Goal: Task Accomplishment & Management: Use online tool/utility

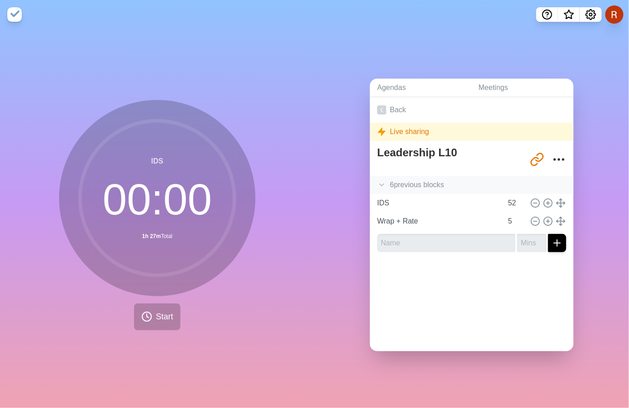
click at [377, 189] on icon at bounding box center [381, 184] width 9 height 9
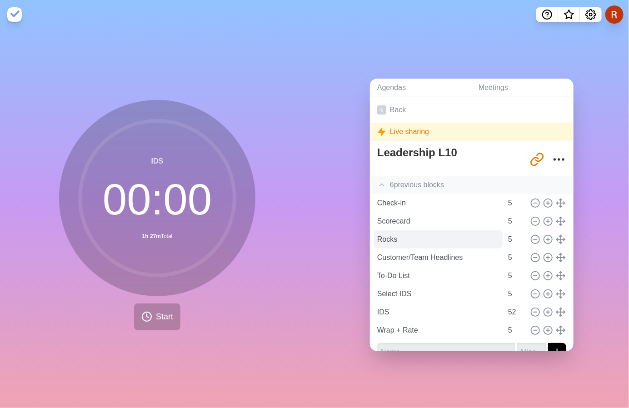
scroll to position [87, 0]
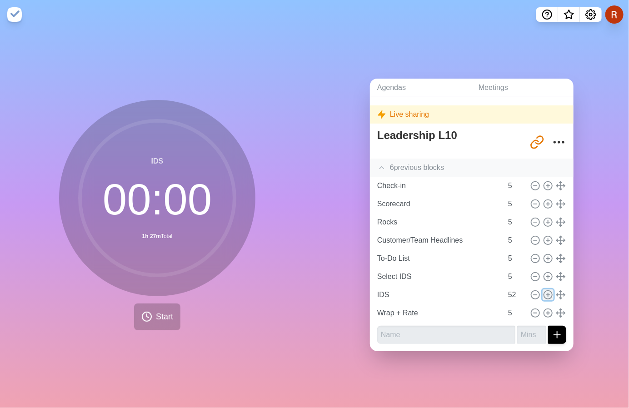
click at [553, 290] on icon at bounding box center [548, 295] width 10 height 10
type input "IDS"
type input "52"
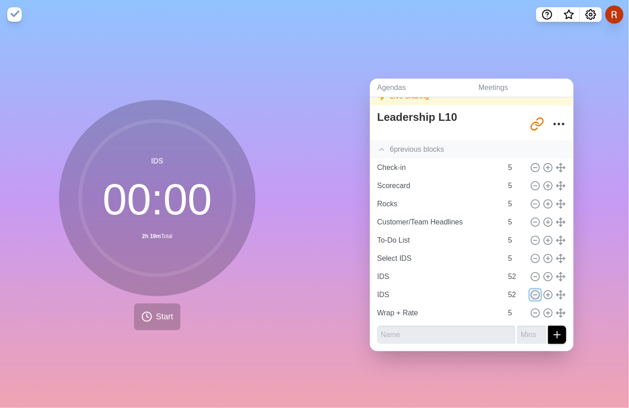
click at [540, 300] on icon at bounding box center [535, 295] width 10 height 10
type input "Wrap + Rate"
type input "5"
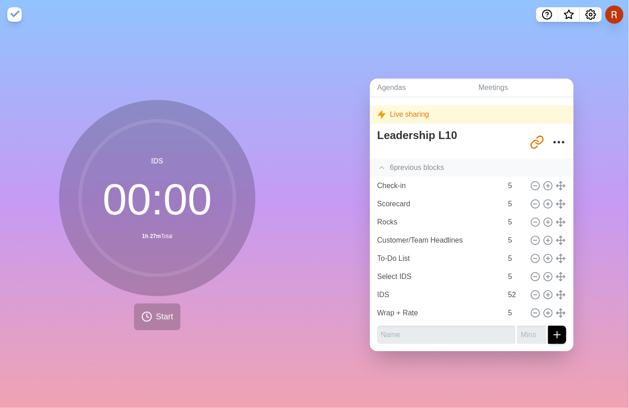
click at [299, 284] on div "IDS 00 : 00 1h 27m Total Start" at bounding box center [157, 218] width 314 height 379
click at [143, 322] on icon at bounding box center [146, 316] width 11 height 11
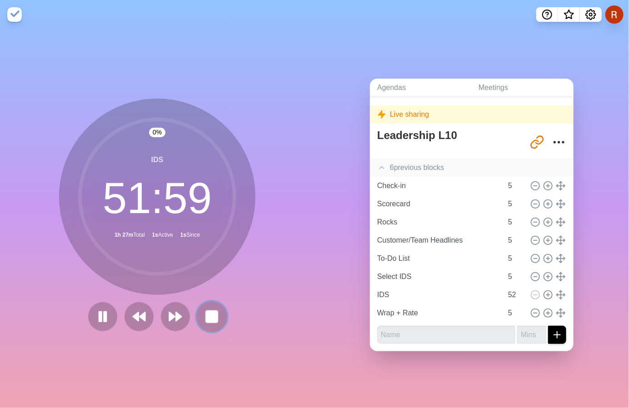
click at [217, 322] on rect at bounding box center [211, 316] width 11 height 11
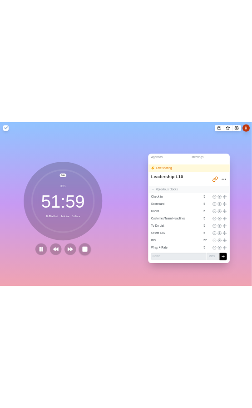
scroll to position [63, 0]
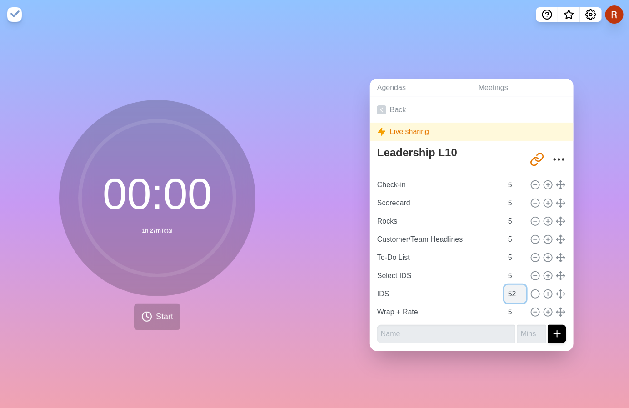
click at [511, 285] on input "52" at bounding box center [515, 294] width 22 height 18
click at [526, 285] on input "53" at bounding box center [515, 294] width 22 height 18
click at [526, 285] on input "54" at bounding box center [515, 294] width 22 height 18
click at [526, 285] on input "55" at bounding box center [515, 294] width 22 height 18
click at [294, 290] on div "00 : 00 1h 30m Total Start" at bounding box center [157, 218] width 314 height 379
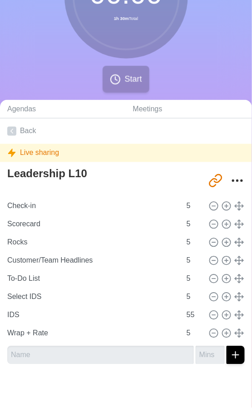
scroll to position [218, 0]
click at [183, 306] on input "54" at bounding box center [194, 315] width 22 height 18
click at [183, 306] on input "53" at bounding box center [194, 315] width 22 height 18
type input "52"
click at [183, 306] on input "52" at bounding box center [194, 315] width 22 height 18
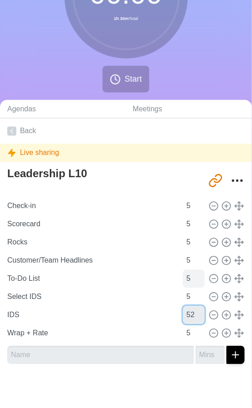
scroll to position [0, 0]
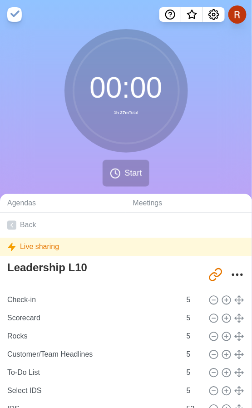
click at [215, 132] on div "00 : 00 1h 27m Total Start" at bounding box center [126, 111] width 252 height 165
click at [142, 179] on span "Start" at bounding box center [132, 173] width 17 height 12
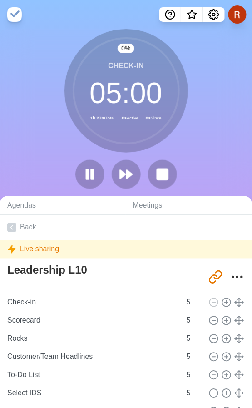
click at [141, 189] on button at bounding box center [126, 174] width 29 height 29
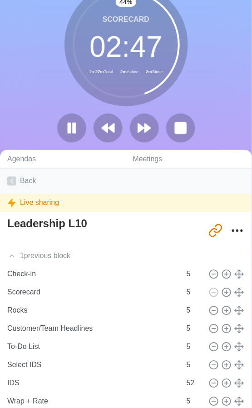
scroll to position [35, 0]
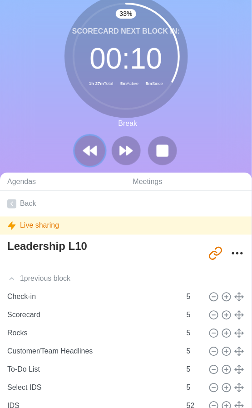
click at [82, 159] on icon at bounding box center [89, 150] width 15 height 15
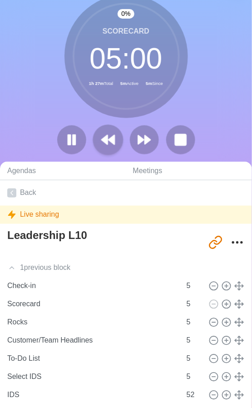
click at [73, 154] on div at bounding box center [126, 139] width 145 height 29
click at [109, 144] on polygon at bounding box center [112, 139] width 6 height 9
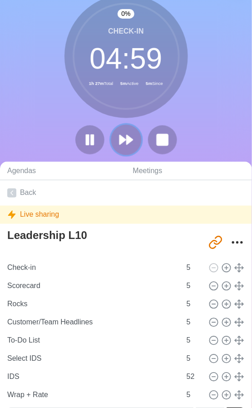
click at [134, 148] on icon at bounding box center [126, 139] width 15 height 15
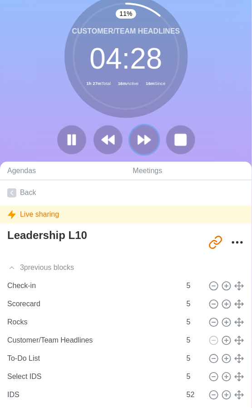
scroll to position [0, 0]
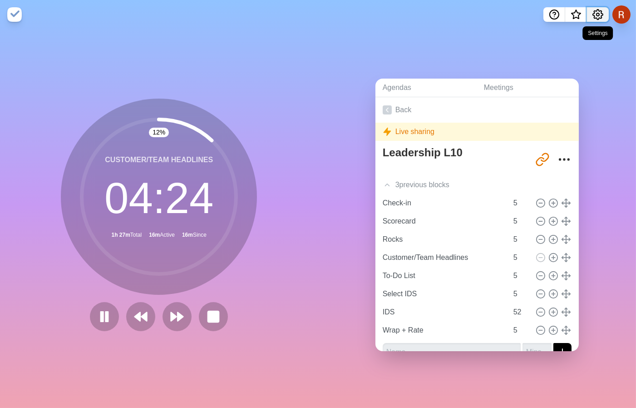
click at [590, 22] on button "Settings" at bounding box center [598, 14] width 22 height 15
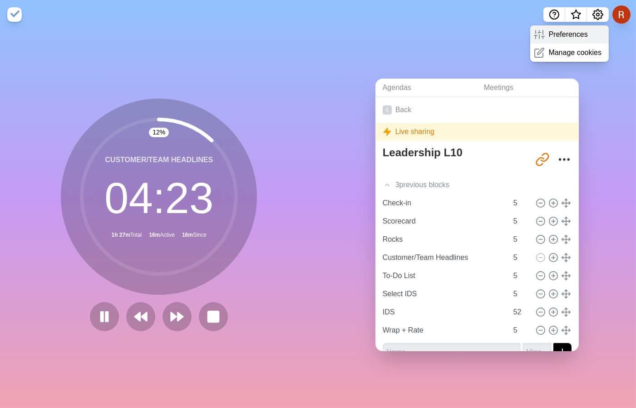
click at [549, 40] on p "Preferences" at bounding box center [568, 34] width 39 height 11
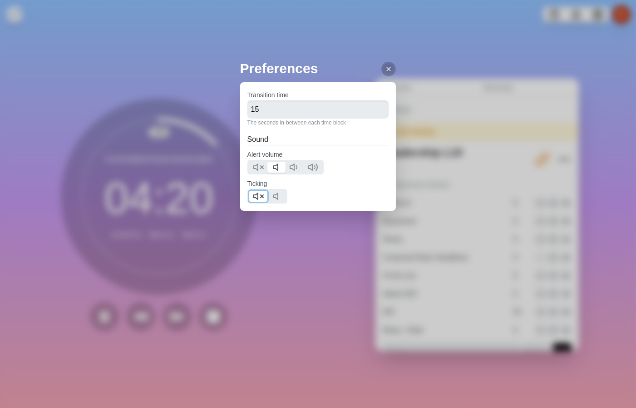
click at [254, 202] on icon at bounding box center [258, 196] width 11 height 11
click at [283, 202] on icon at bounding box center [278, 196] width 11 height 11
click at [257, 199] on polygon at bounding box center [256, 196] width 4 height 6
click at [391, 71] on line at bounding box center [389, 69] width 4 height 4
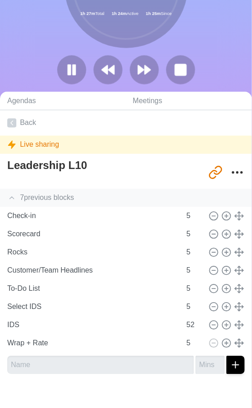
scroll to position [102, 0]
